Goal: Task Accomplishment & Management: Complete application form

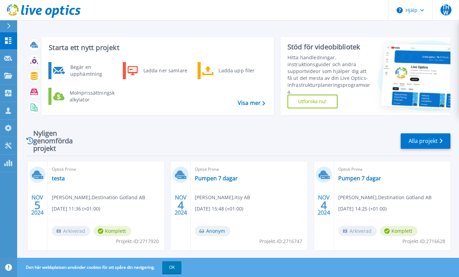
click at [191, 10] on header "Hjälp THW Kanalpartner Thor Henrik Widmark ThorHenrik.Widmark@techdata.com TD T…" at bounding box center [229, 10] width 459 height 21
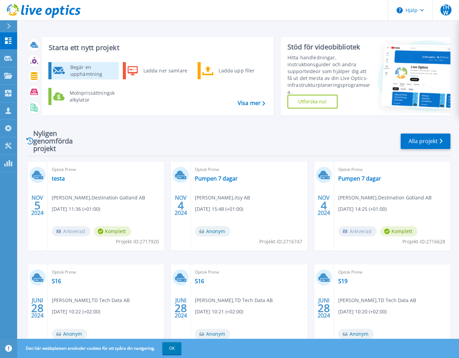
click at [82, 70] on font "Begär en upphämtning" at bounding box center [86, 70] width 32 height 13
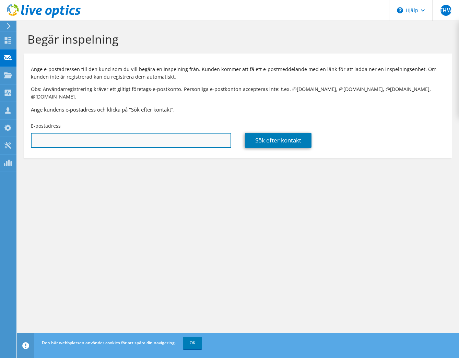
click at [91, 133] on input "text" at bounding box center [131, 140] width 200 height 15
paste input "[PERSON_NAME][EMAIL_ADDRESS][DOMAIN_NAME]"
type input "[PERSON_NAME][EMAIL_ADDRESS][DOMAIN_NAME]"
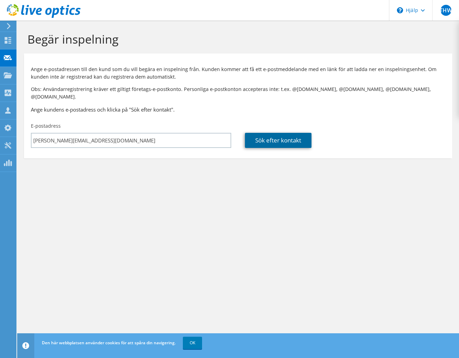
click at [281, 136] on font "Sök efter kontakt" at bounding box center [278, 140] width 46 height 8
type input "itsy AB"
type input "[PERSON_NAME]"
type input "Orrfält"
type input "[GEOGRAPHIC_DATA]"
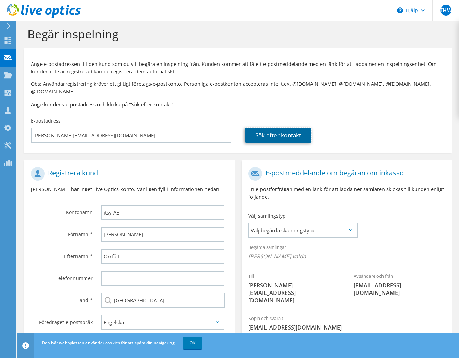
scroll to position [33, 0]
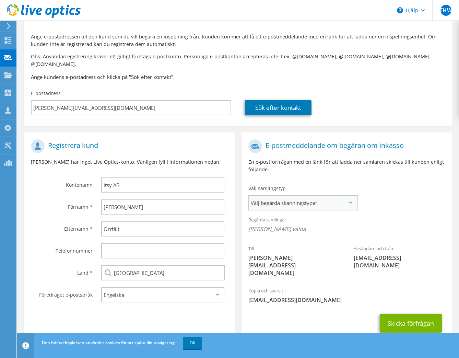
click at [288, 199] on font "Välj begärda skanningstyper" at bounding box center [284, 202] width 67 height 7
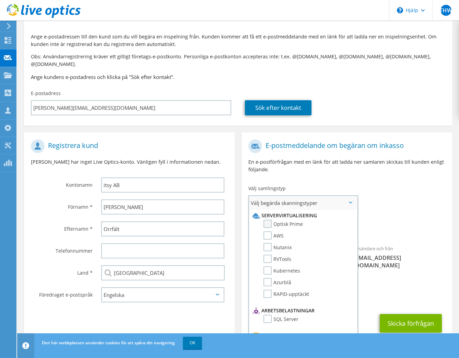
click at [267, 220] on label "Optisk Prime" at bounding box center [283, 224] width 39 height 8
click at [0, 0] on input "Optisk Prime" at bounding box center [0, 0] width 0 height 0
click at [400, 192] on div "[PERSON_NAME] [PERSON_NAME][EMAIL_ADDRESS][DOMAIN_NAME] Avsändare och från [EMA…" at bounding box center [347, 211] width 211 height 150
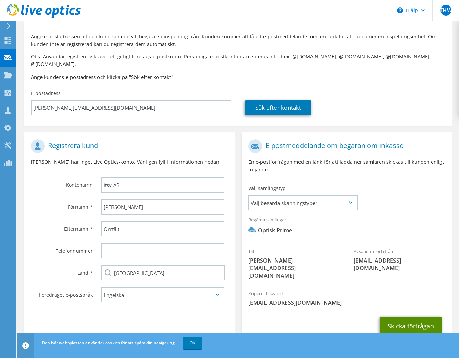
click at [409, 322] on font "Skicka förfrågan" at bounding box center [411, 326] width 46 height 8
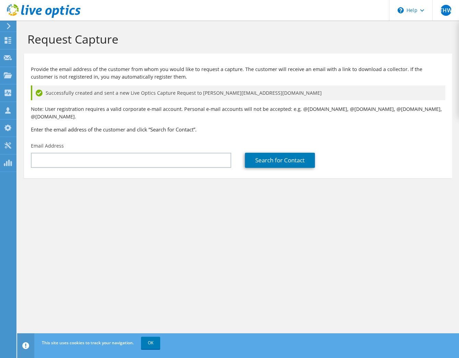
drag, startPoint x: 310, startPoint y: 202, endPoint x: 349, endPoint y: 101, distance: 108.7
click at [310, 197] on section "Request Capture Provide the email address of the customer from whom you would l…" at bounding box center [238, 117] width 442 height 192
